Goal: Task Accomplishment & Management: Use online tool/utility

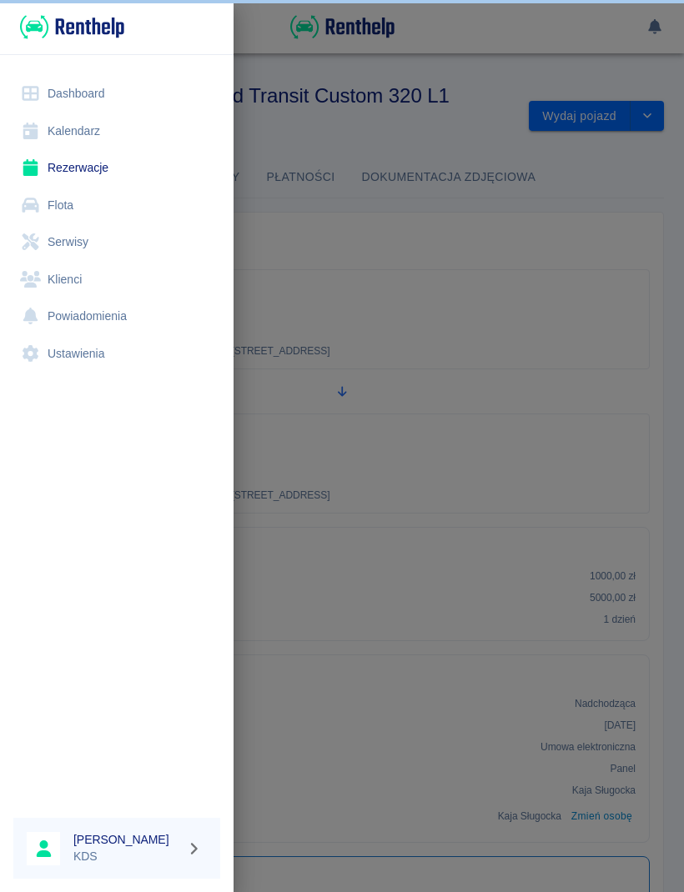
scroll to position [307, 0]
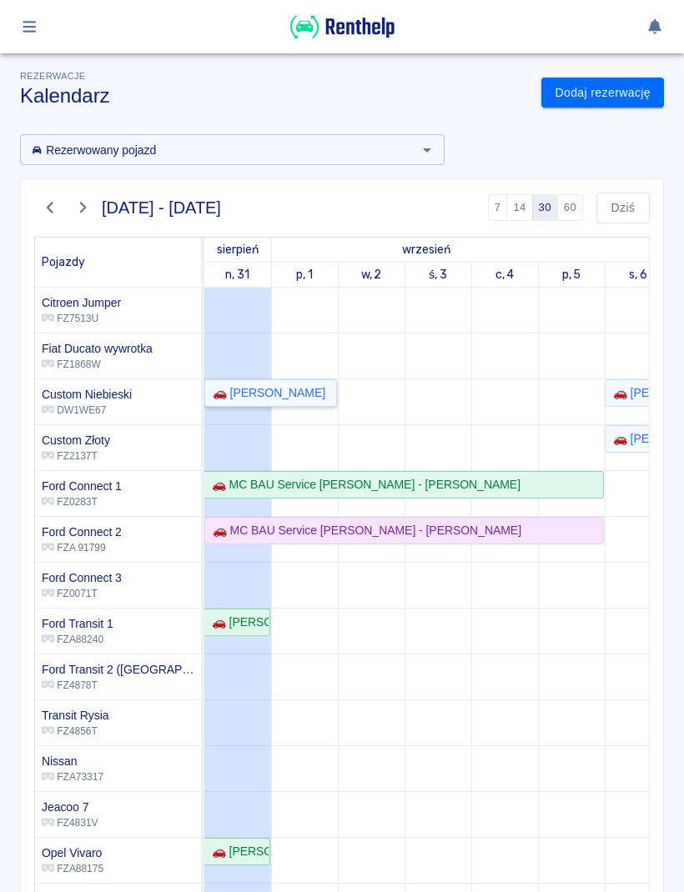
click at [308, 402] on link "🚗 [PERSON_NAME]" at bounding box center [270, 393] width 133 height 28
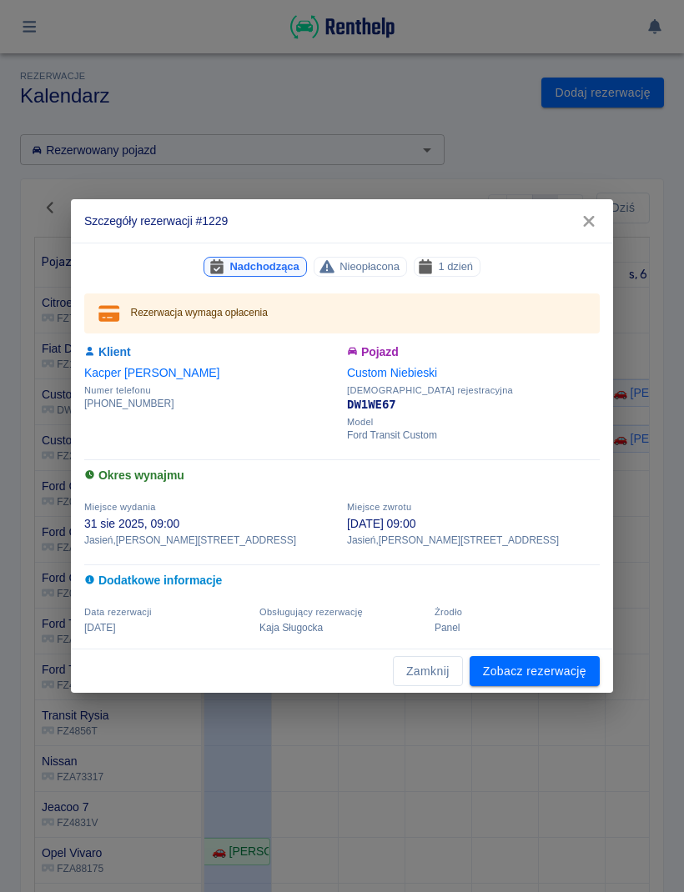
click at [564, 667] on link "Zobacz rezerwację" at bounding box center [534, 671] width 130 height 31
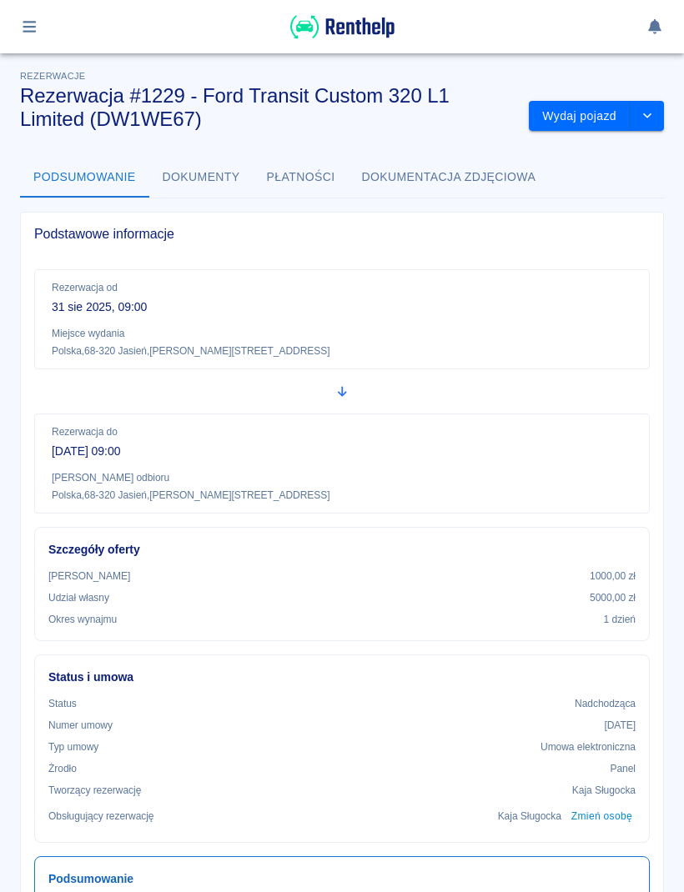
click at [580, 118] on button "Wydaj pojazd" at bounding box center [580, 116] width 102 height 31
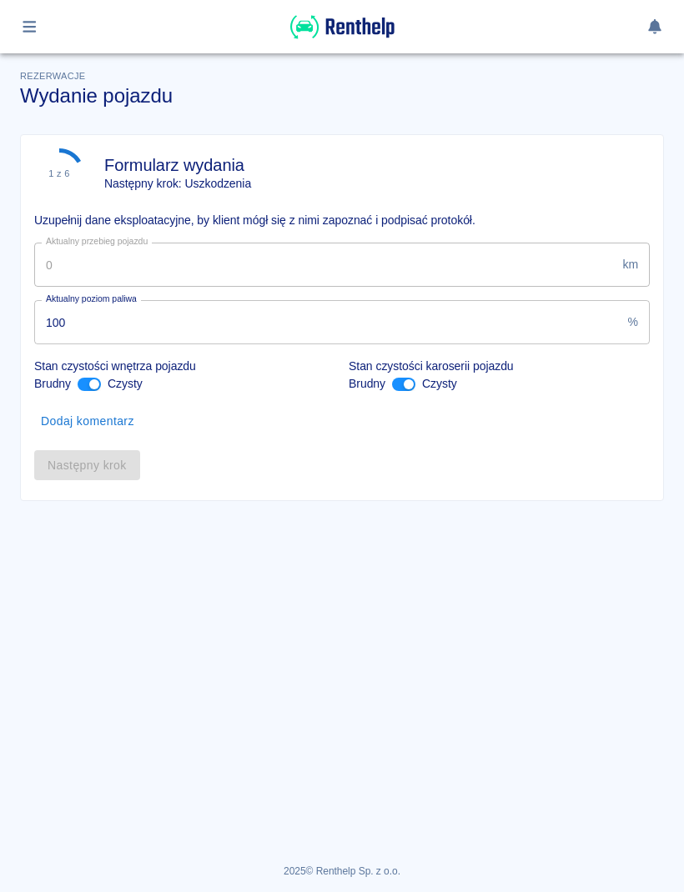
type input "105132"
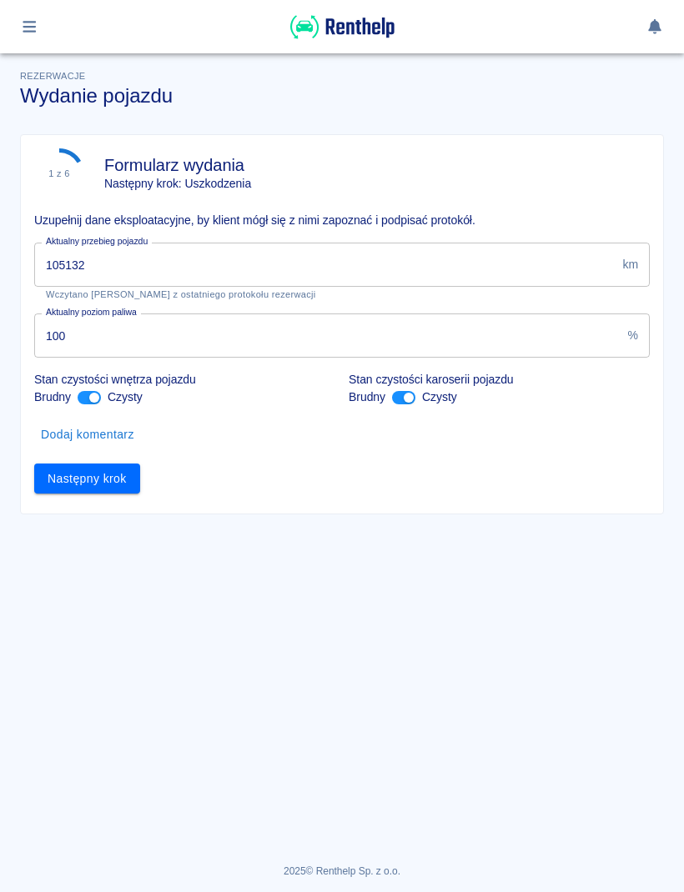
click at [130, 464] on button "Następny krok" at bounding box center [87, 479] width 106 height 31
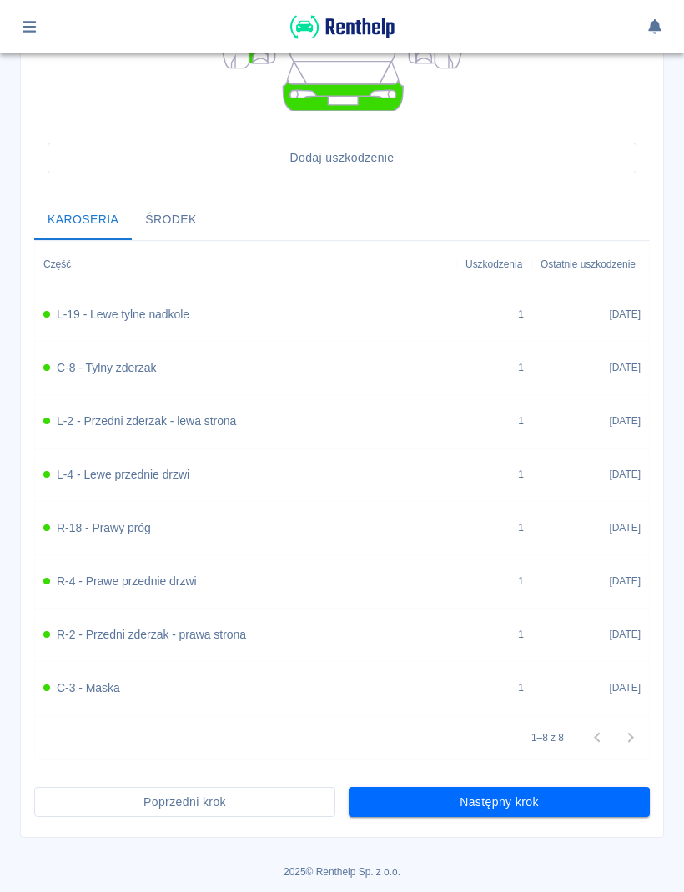
scroll to position [489, 0]
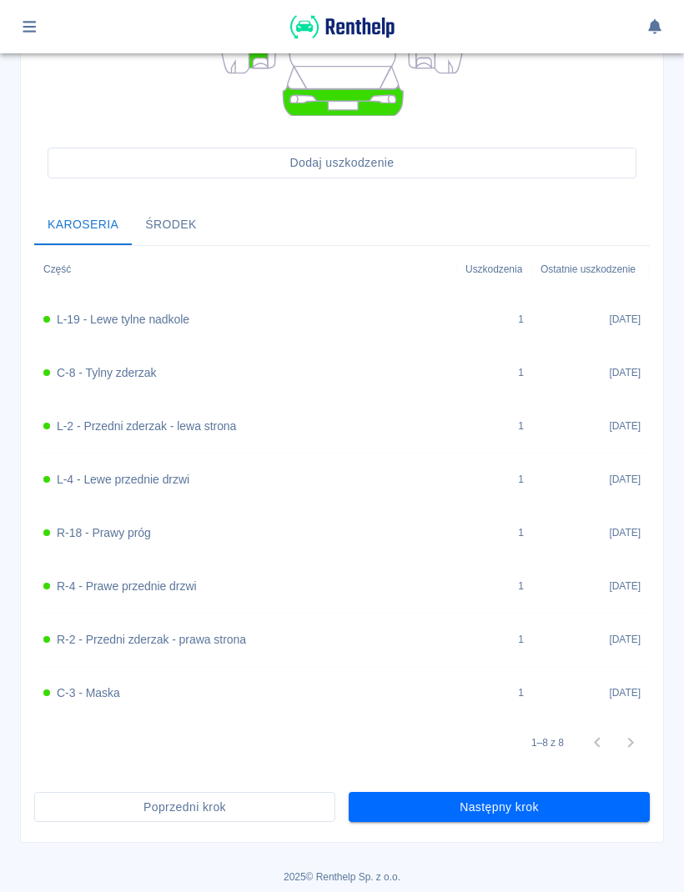
click at [563, 807] on button "Następny krok" at bounding box center [498, 807] width 301 height 31
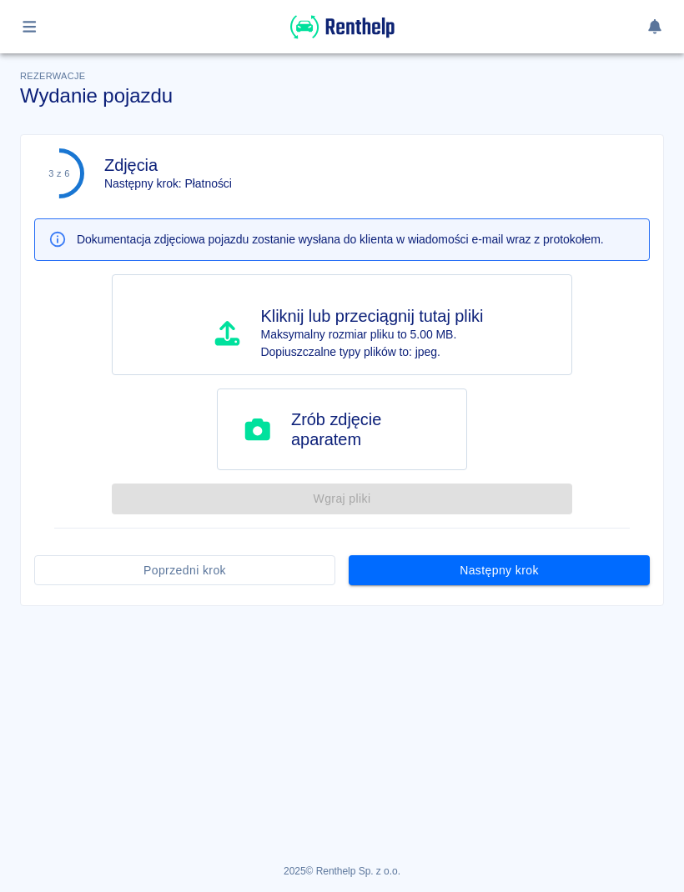
scroll to position [0, 0]
click at [579, 566] on button "Następny krok" at bounding box center [498, 570] width 301 height 31
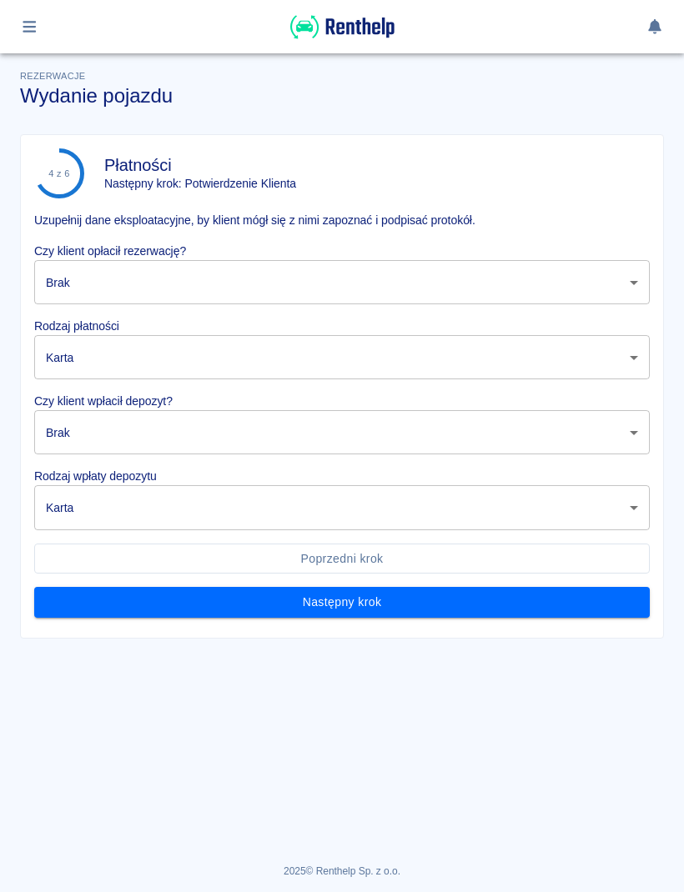
click at [574, 276] on body "Używamy plików Cookies, by zapewnić Ci najlepsze możliwe doświadczenie. Aby dow…" at bounding box center [342, 446] width 684 height 892
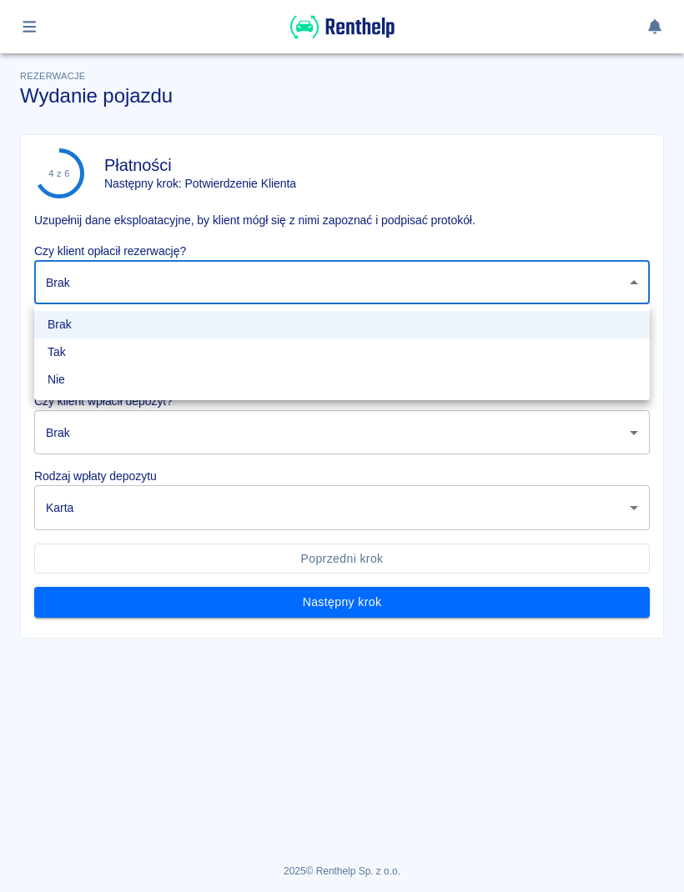
click at [166, 357] on li "Tak" at bounding box center [341, 352] width 615 height 28
type input "true"
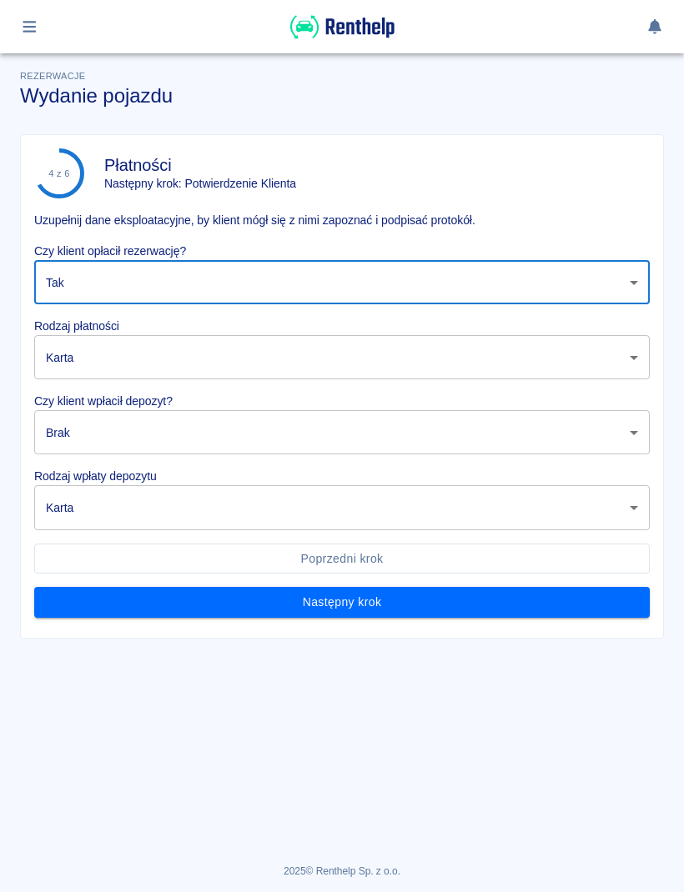
click at [186, 349] on body "Używamy plików Cookies, by zapewnić Ci najlepsze możliwe doświadczenie. Aby dow…" at bounding box center [342, 446] width 684 height 892
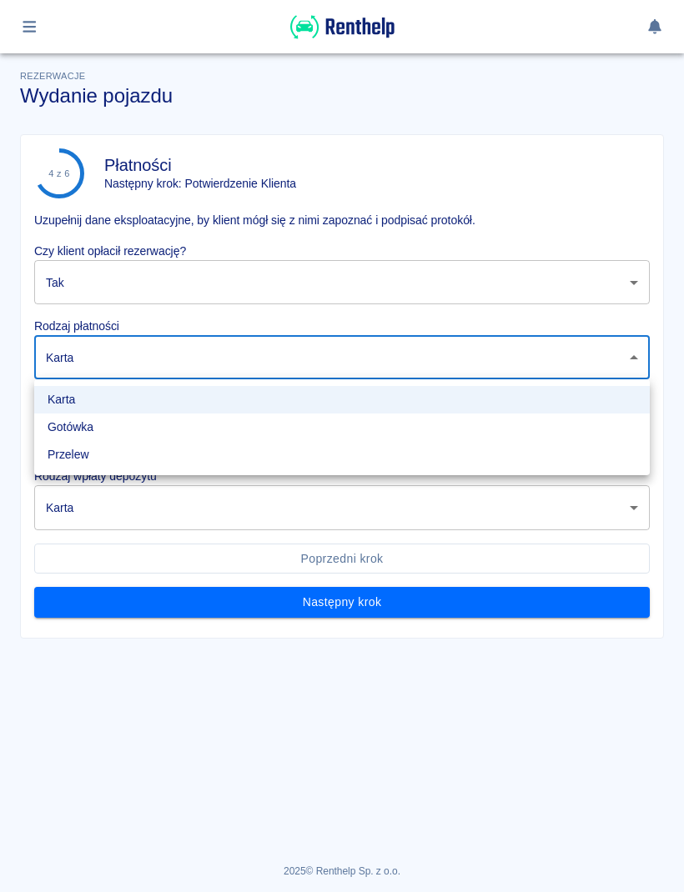
click at [118, 429] on li "Gotówka" at bounding box center [341, 428] width 615 height 28
type input "cash"
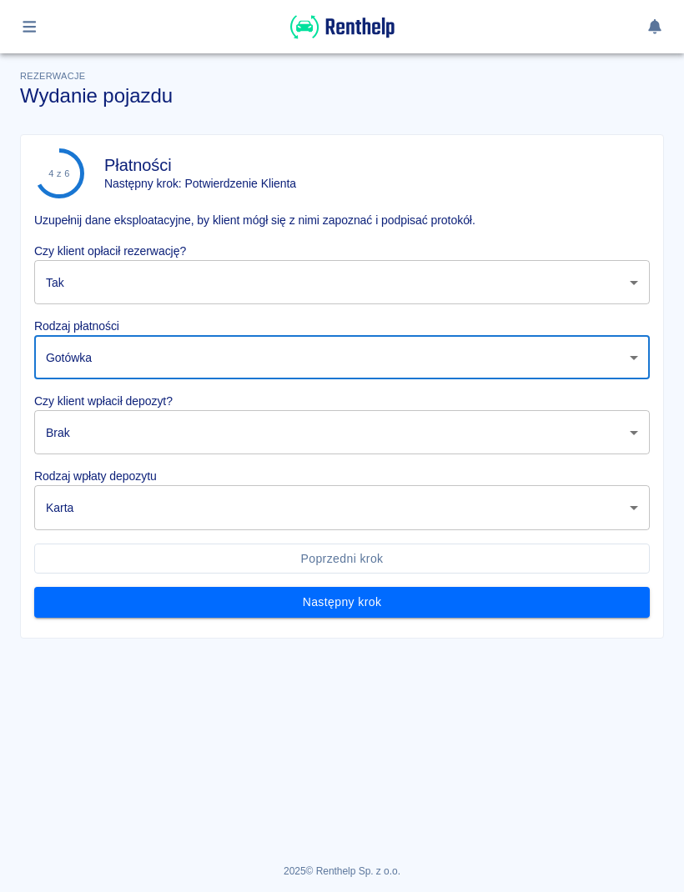
click at [179, 438] on body "Używamy plików Cookies, by zapewnić Ci najlepsze możliwe doświadczenie. Aby dow…" at bounding box center [342, 446] width 684 height 892
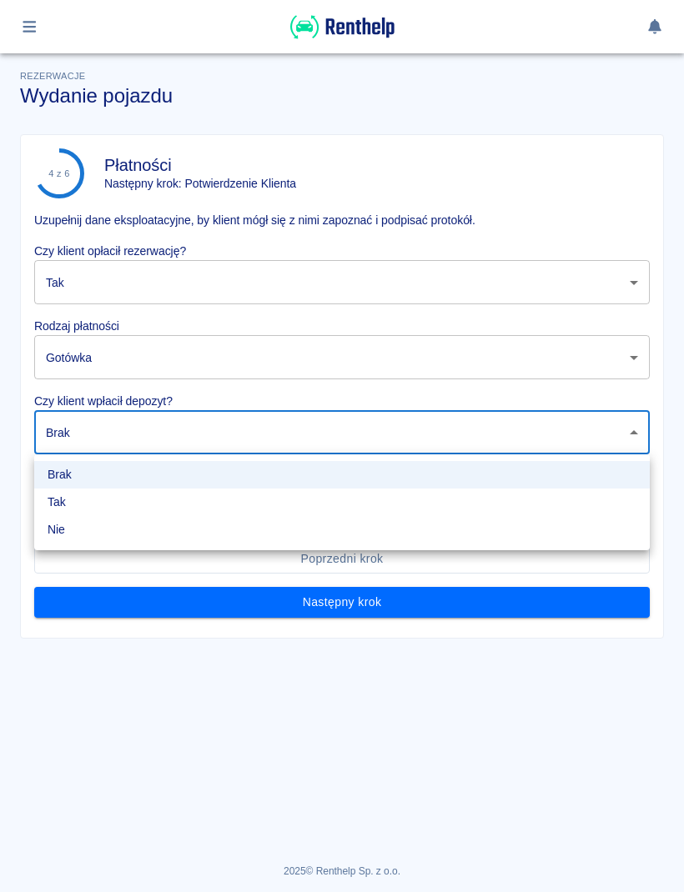
click at [119, 508] on li "Tak" at bounding box center [341, 503] width 615 height 28
type input "true"
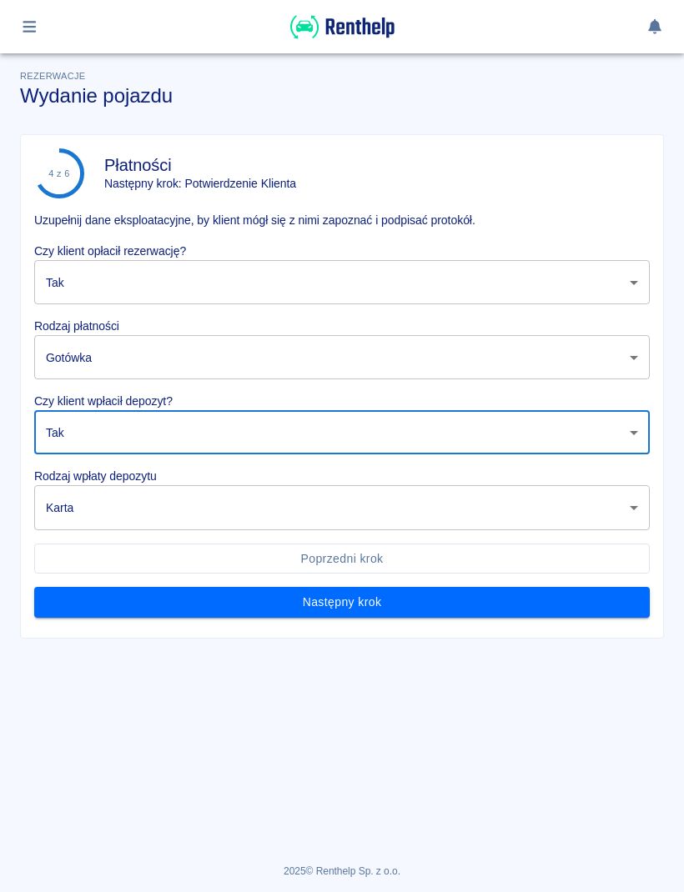
click at [166, 525] on body "Używamy plików Cookies, by zapewnić Ci najlepsze możliwe doświadczenie. Aby dow…" at bounding box center [342, 446] width 684 height 892
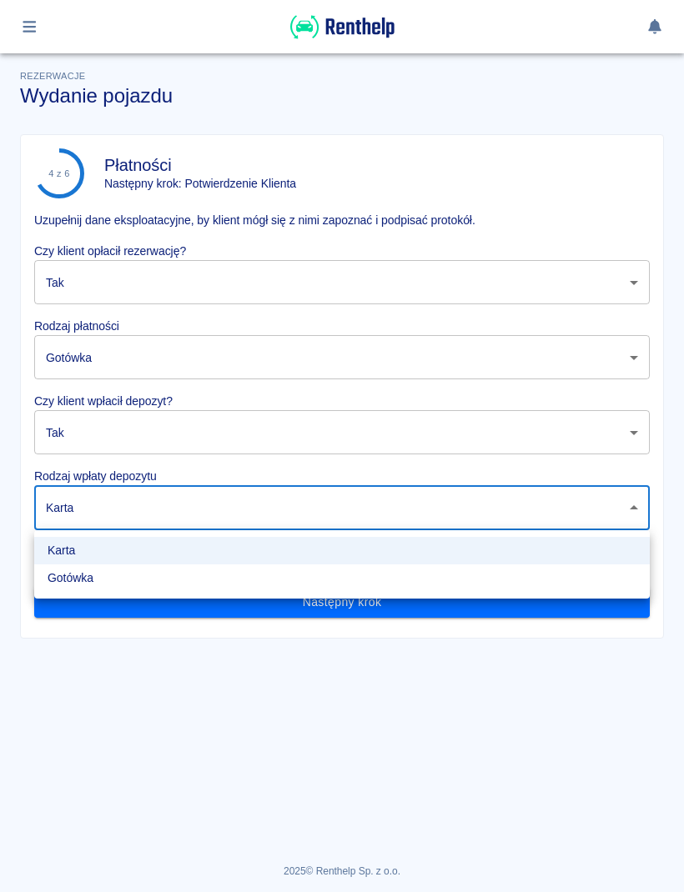
click at [132, 580] on li "Gotówka" at bounding box center [341, 578] width 615 height 28
type input "cash"
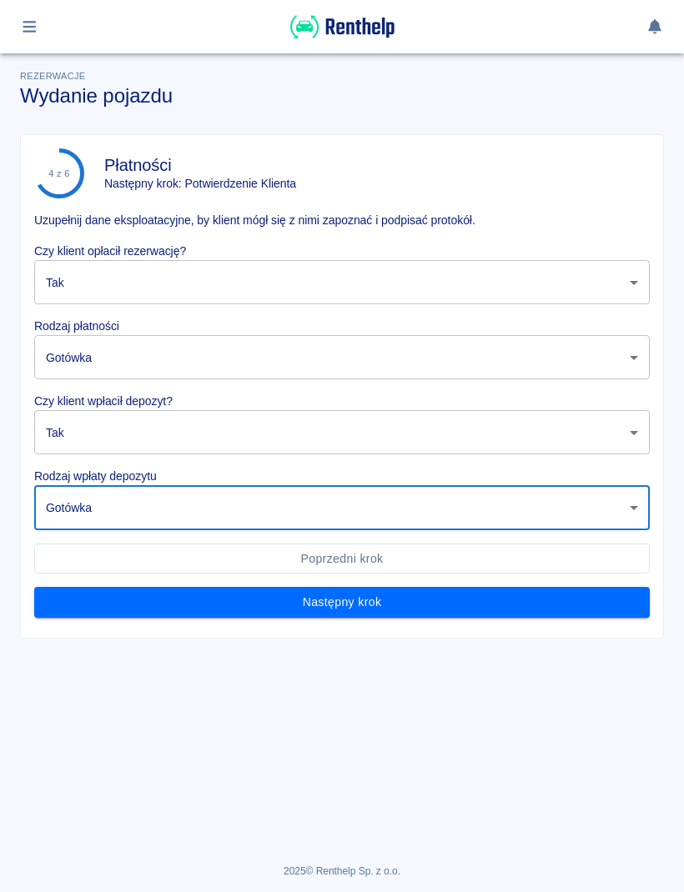
click at [340, 605] on button "Następny krok" at bounding box center [341, 602] width 615 height 31
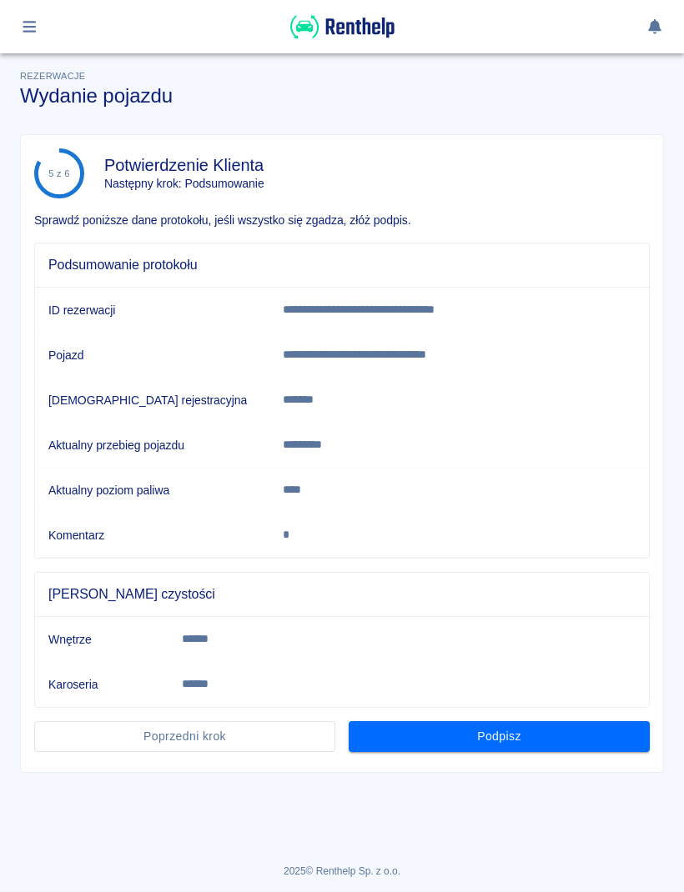
click at [569, 735] on button "Podpisz" at bounding box center [498, 736] width 301 height 31
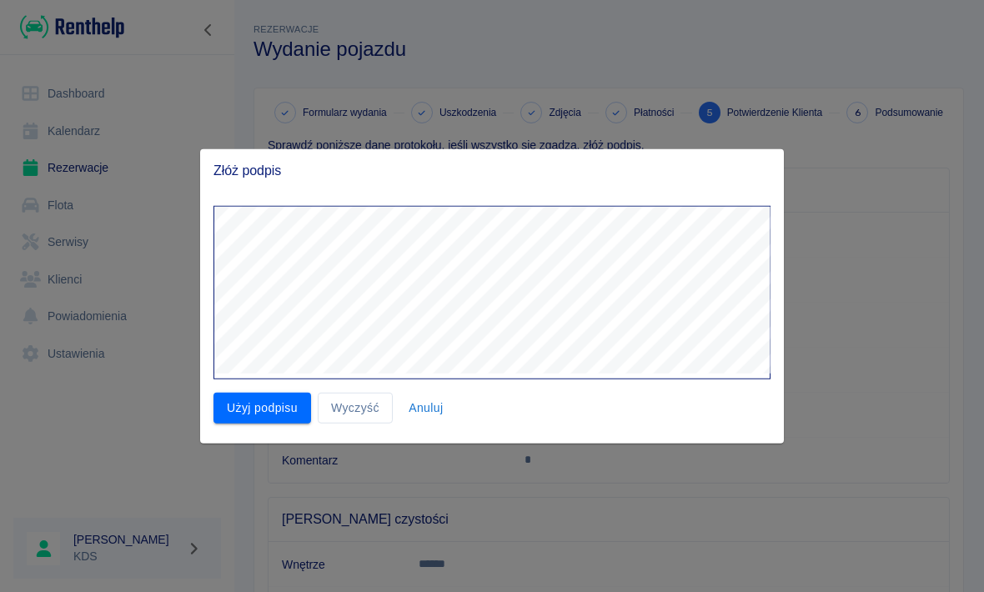
click at [273, 418] on button "Użyj podpisu" at bounding box center [262, 408] width 98 height 31
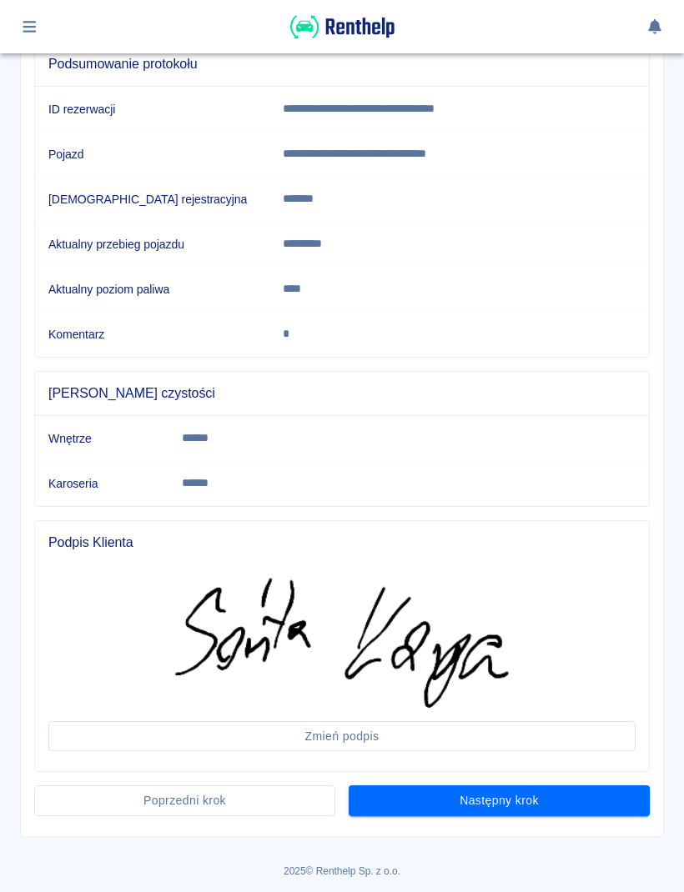
scroll to position [200, 0]
click at [605, 810] on button "Następny krok" at bounding box center [498, 801] width 301 height 31
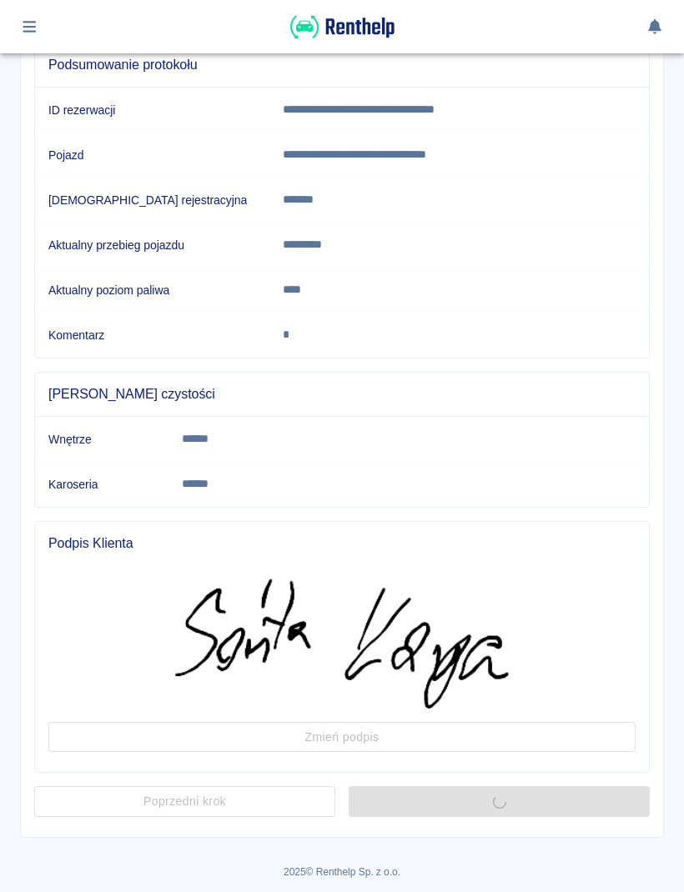
scroll to position [0, 0]
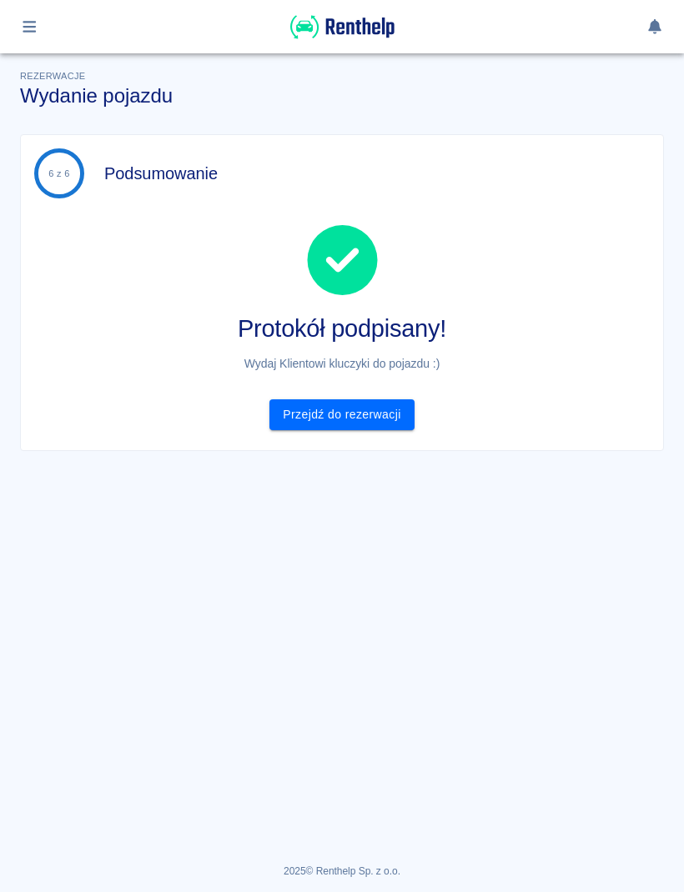
click at [347, 414] on link "Przejdź do rezerwacji" at bounding box center [341, 414] width 144 height 31
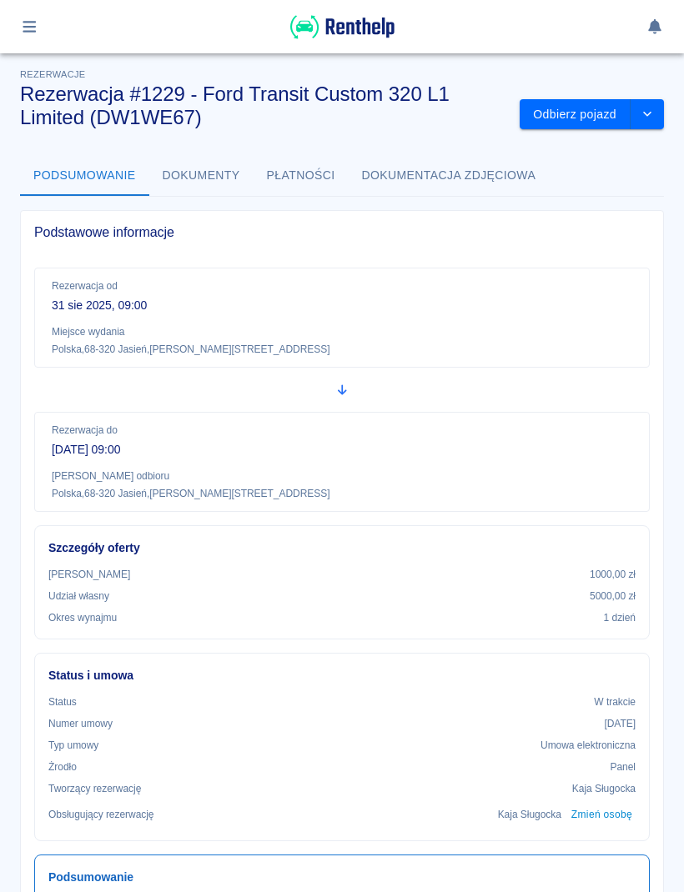
scroll to position [1, 0]
